Goal: Information Seeking & Learning: Learn about a topic

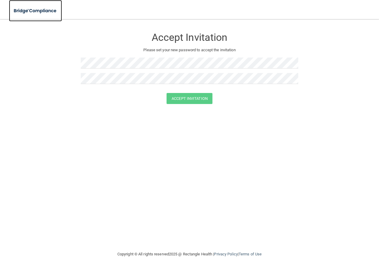
click at [35, 10] on img at bounding box center [35, 11] width 53 height 12
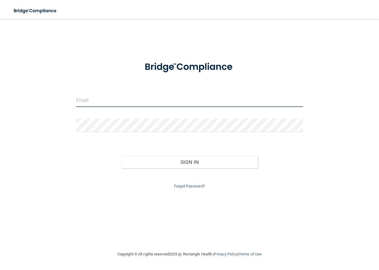
type input "[EMAIL_ADDRESS][DOMAIN_NAME]"
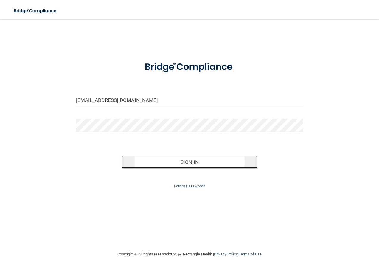
click at [197, 161] on button "Sign In" at bounding box center [189, 161] width 136 height 13
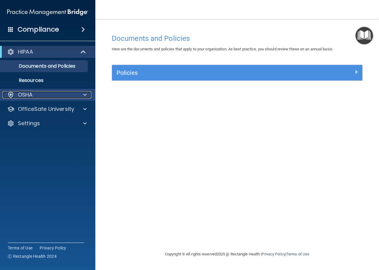
click at [84, 94] on span at bounding box center [85, 94] width 4 height 7
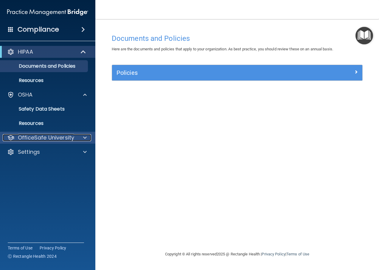
click at [87, 136] on div at bounding box center [84, 137] width 15 height 7
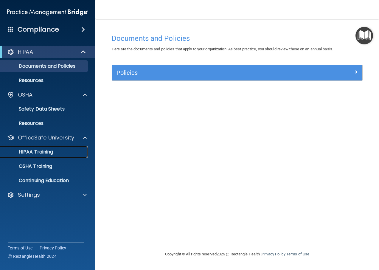
click at [47, 150] on p "HIPAA Training" at bounding box center [28, 152] width 49 height 6
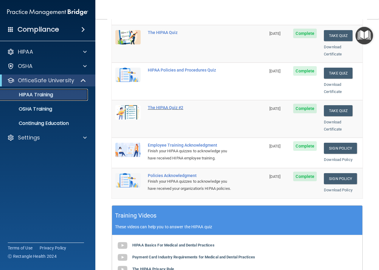
scroll to position [57, 0]
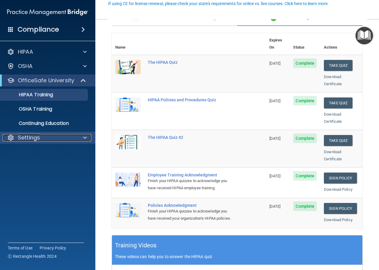
click at [86, 134] on span at bounding box center [85, 137] width 4 height 7
